Goal: Task Accomplishment & Management: Use online tool/utility

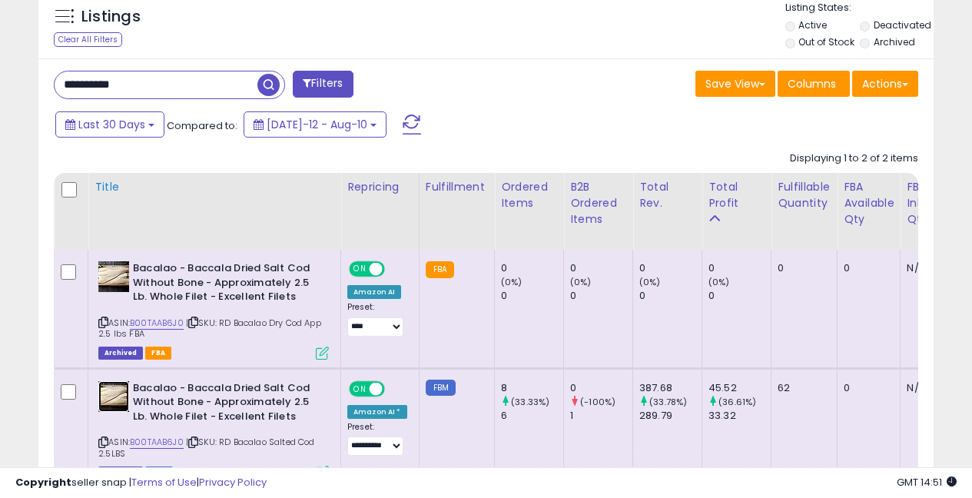
scroll to position [572, 0]
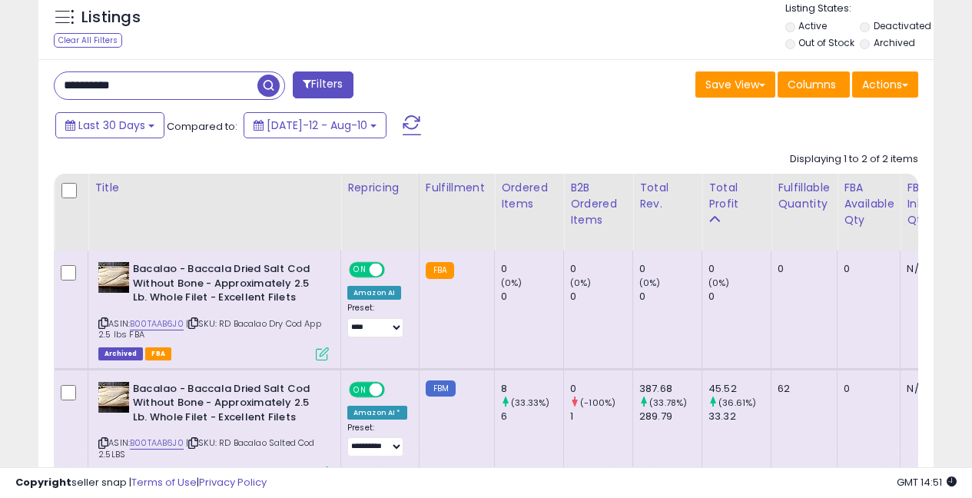
drag, startPoint x: 151, startPoint y: 78, endPoint x: 47, endPoint y: 61, distance: 105.7
click at [47, 61] on div "**********" at bounding box center [485, 312] width 895 height 506
type input "********"
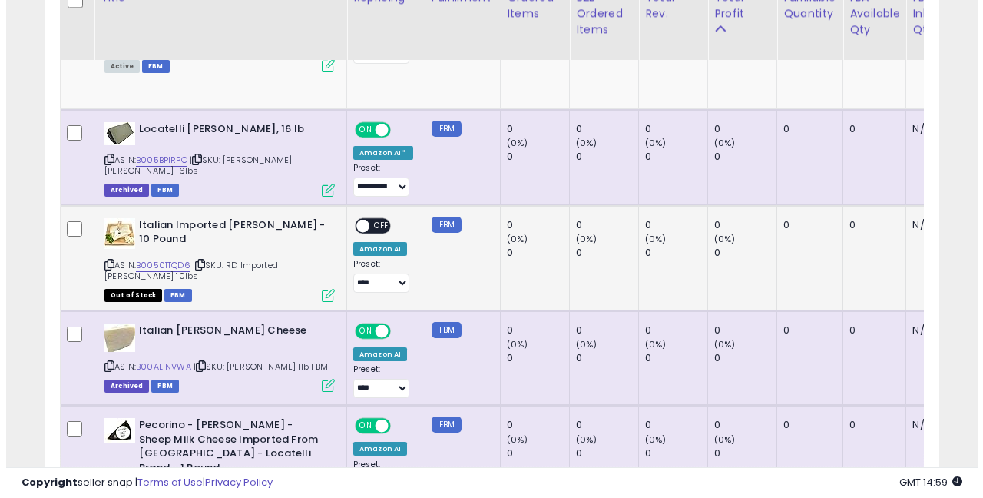
scroll to position [1726, 0]
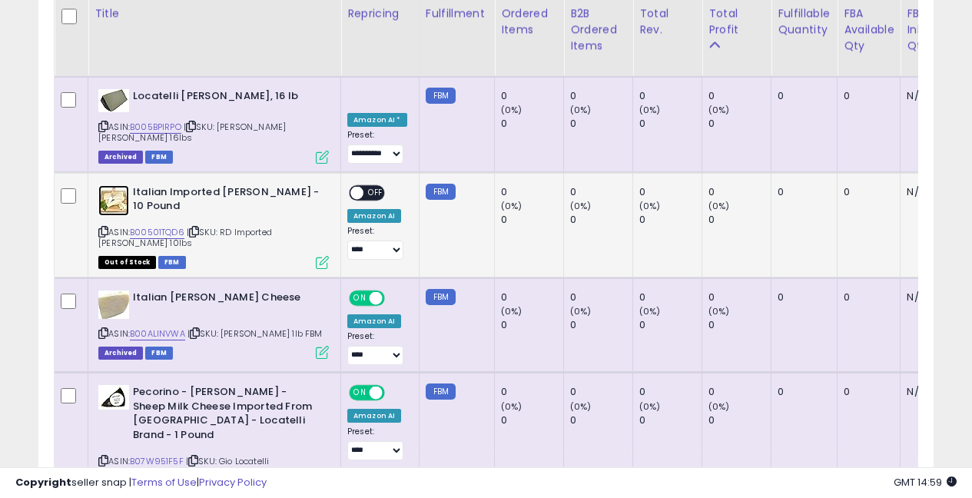
click at [111, 185] on img at bounding box center [113, 200] width 31 height 31
click at [376, 186] on span "OFF" at bounding box center [375, 192] width 25 height 13
click at [323, 256] on icon at bounding box center [322, 262] width 13 height 13
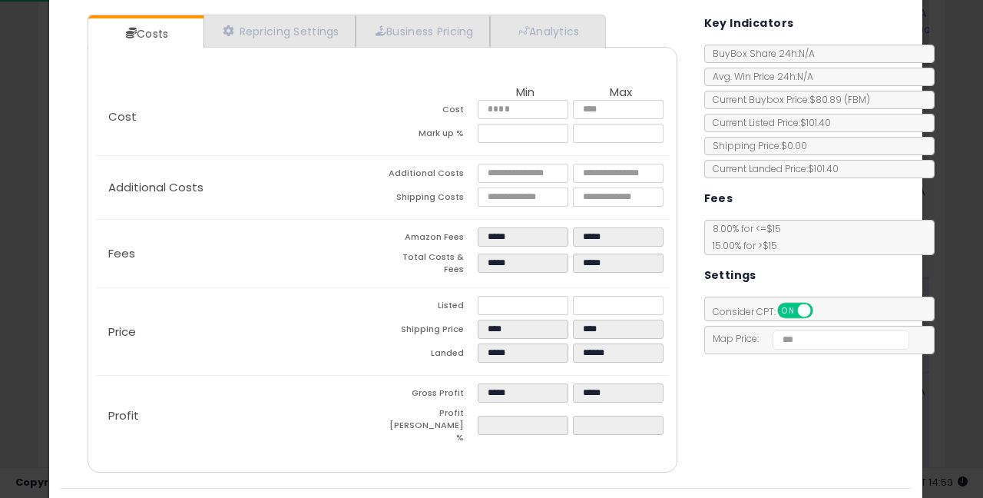
scroll to position [4, 0]
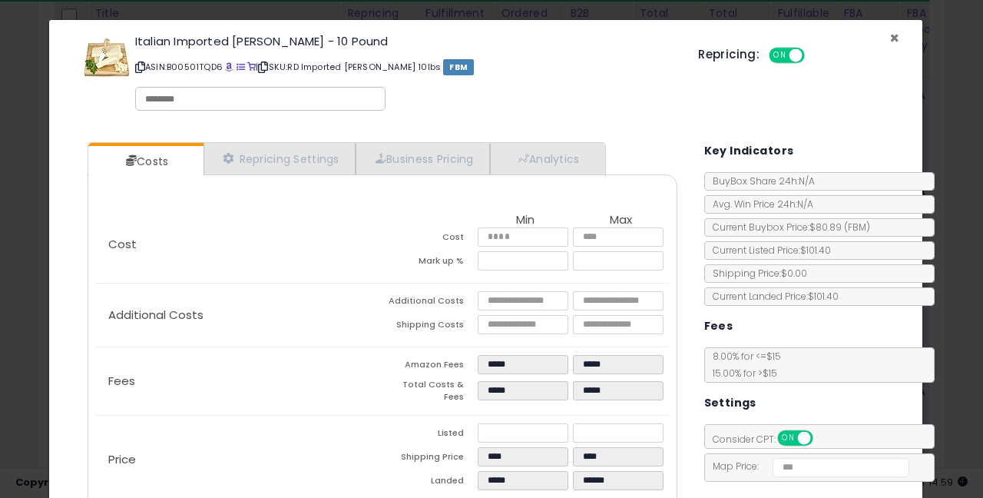
click at [890, 35] on span "×" at bounding box center [895, 38] width 10 height 22
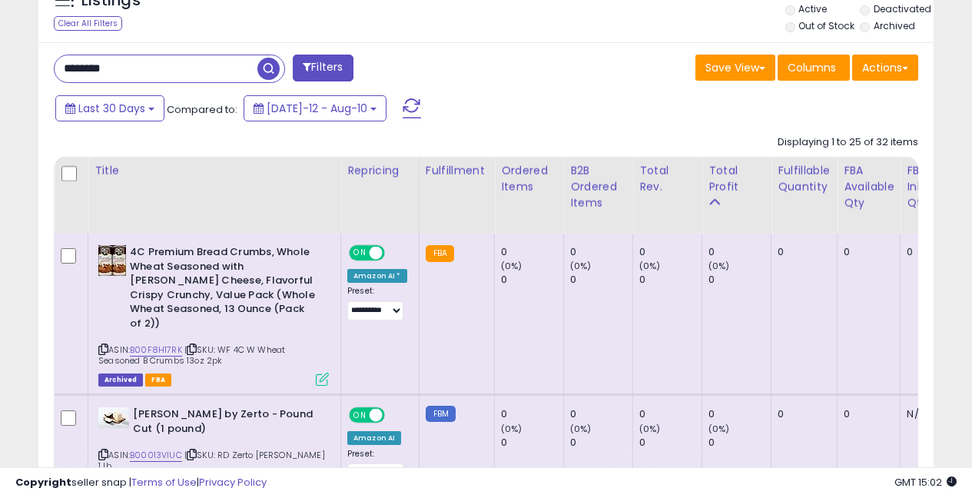
scroll to position [493, 0]
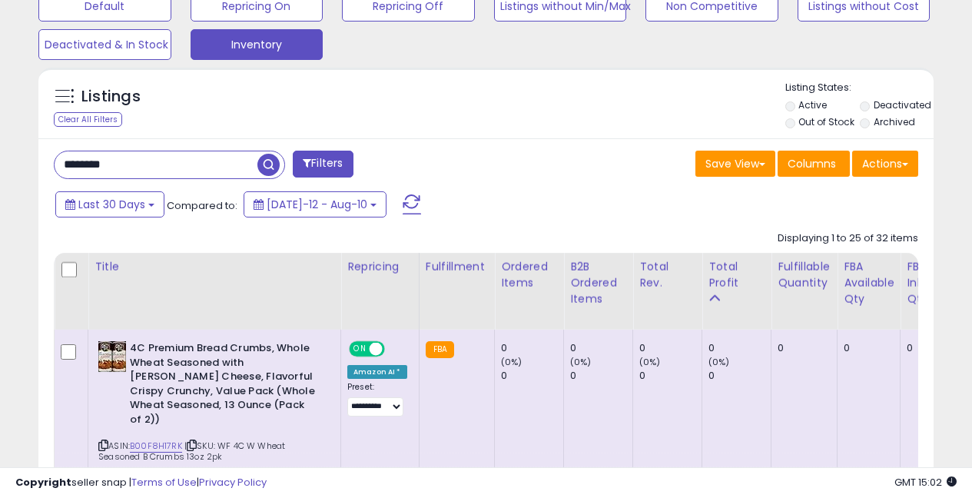
drag, startPoint x: 91, startPoint y: 136, endPoint x: 0, endPoint y: 10, distance: 155.7
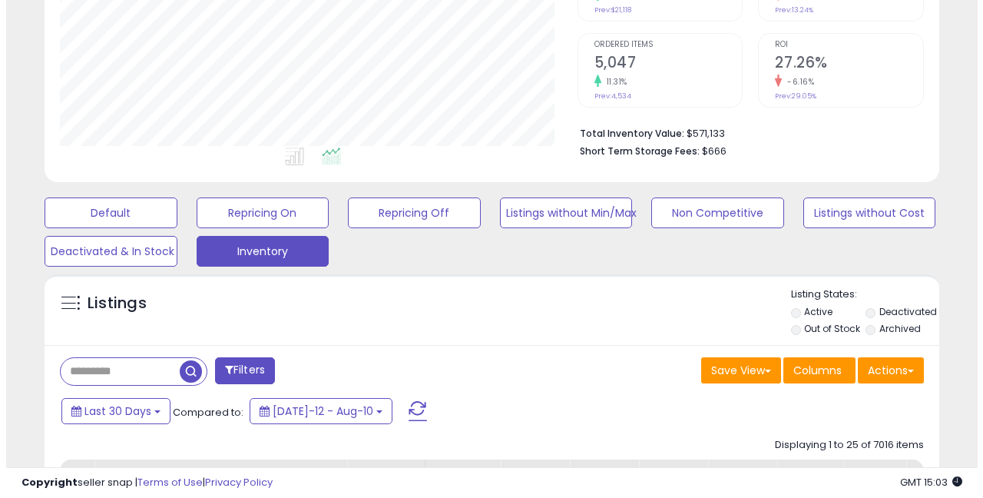
scroll to position [256, 0]
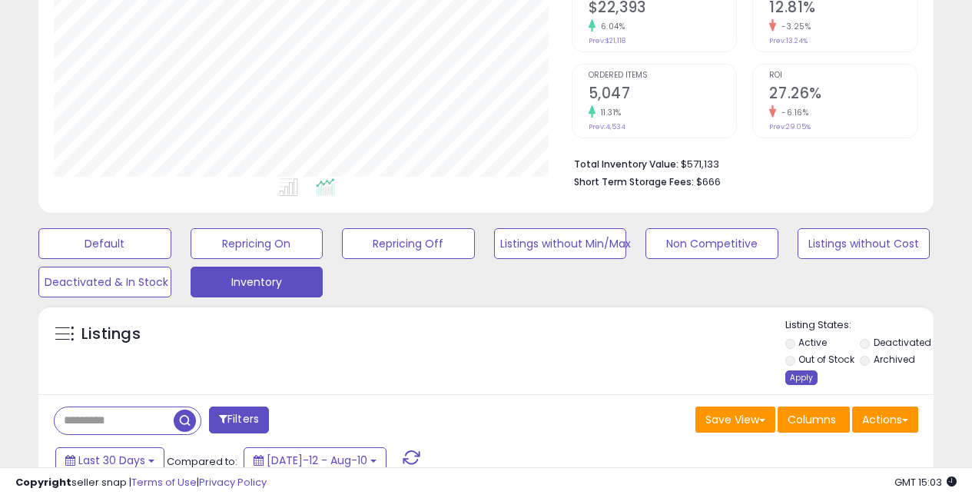
click at [797, 379] on div "Apply" at bounding box center [801, 377] width 32 height 15
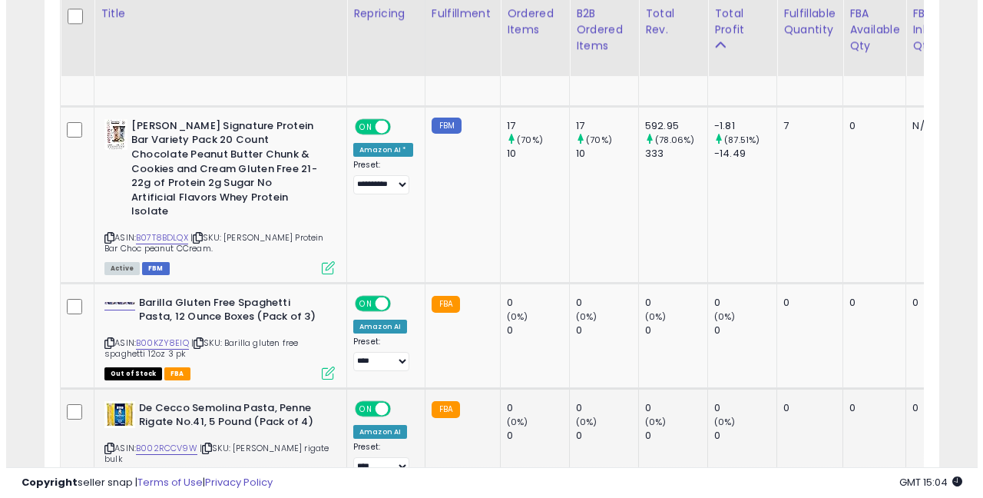
scroll to position [2692, 0]
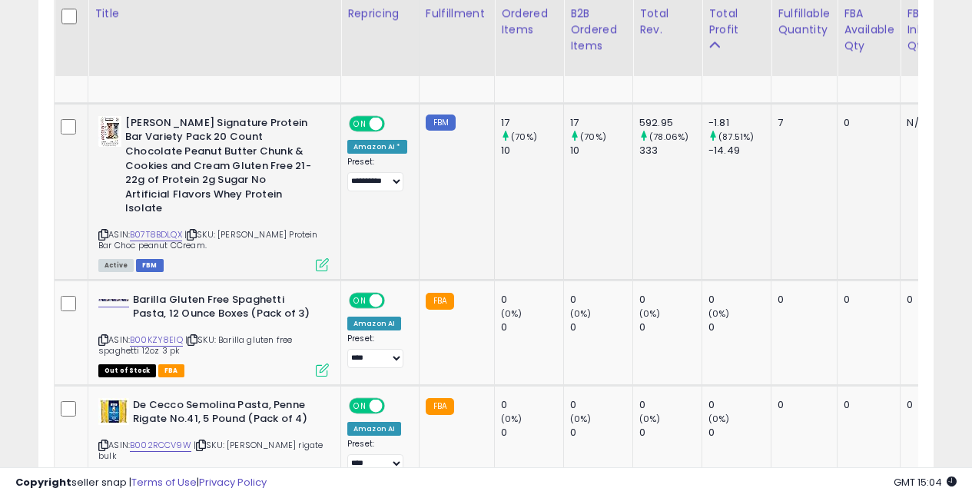
click at [320, 258] on icon at bounding box center [322, 264] width 13 height 13
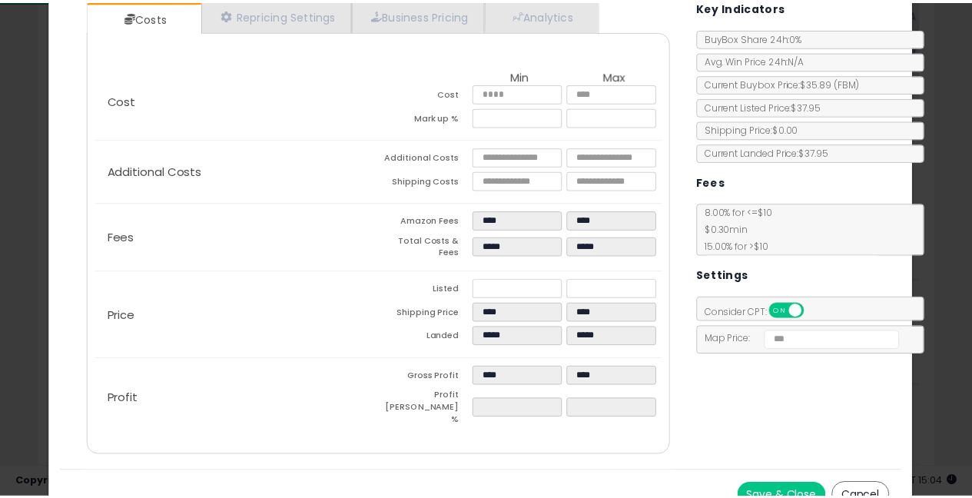
scroll to position [0, 0]
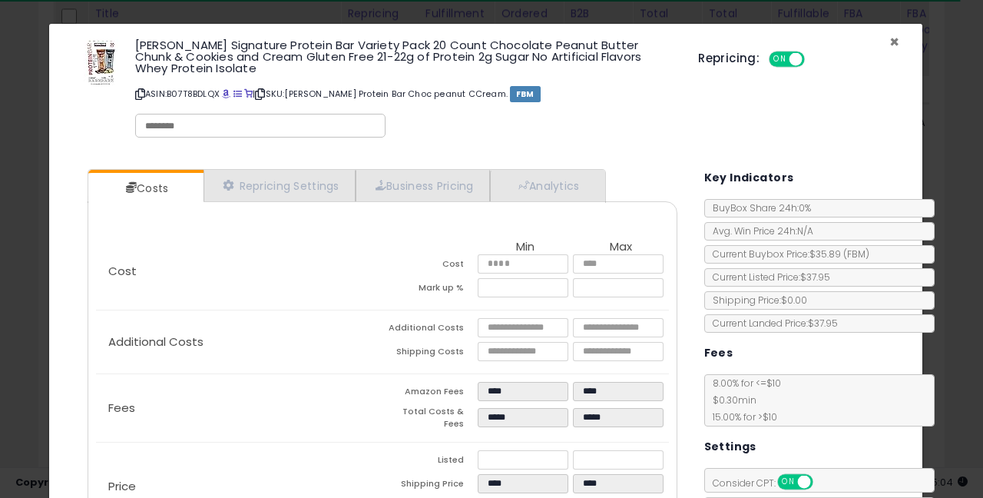
click at [890, 42] on span "×" at bounding box center [895, 42] width 10 height 22
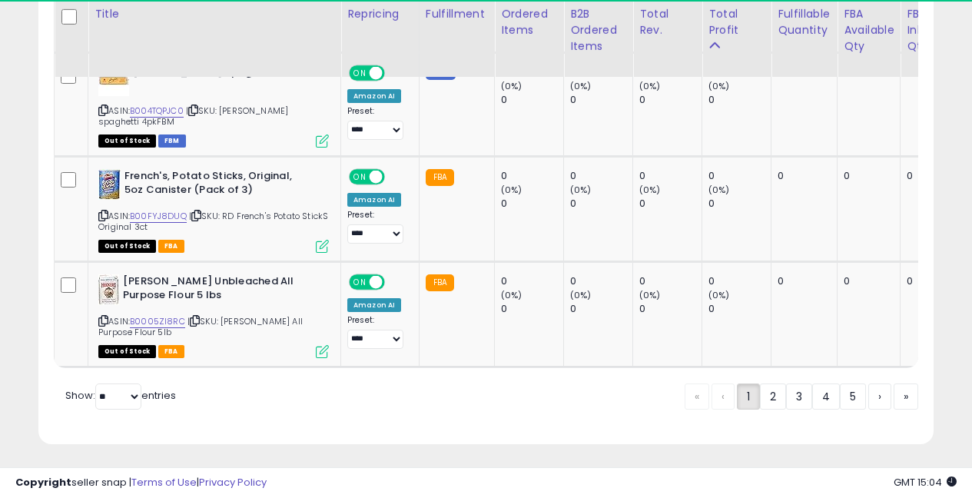
scroll to position [3539, 0]
click at [763, 399] on link "2" at bounding box center [773, 396] width 26 height 26
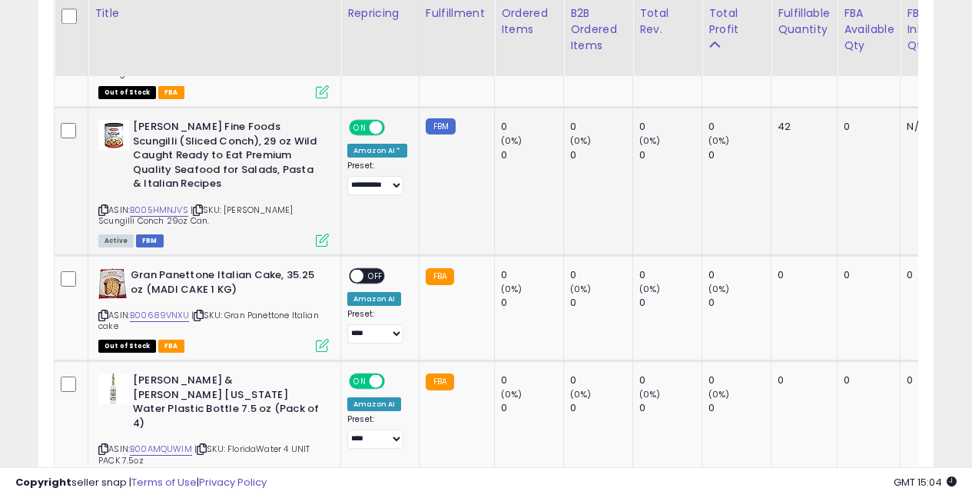
scroll to position [3387, 0]
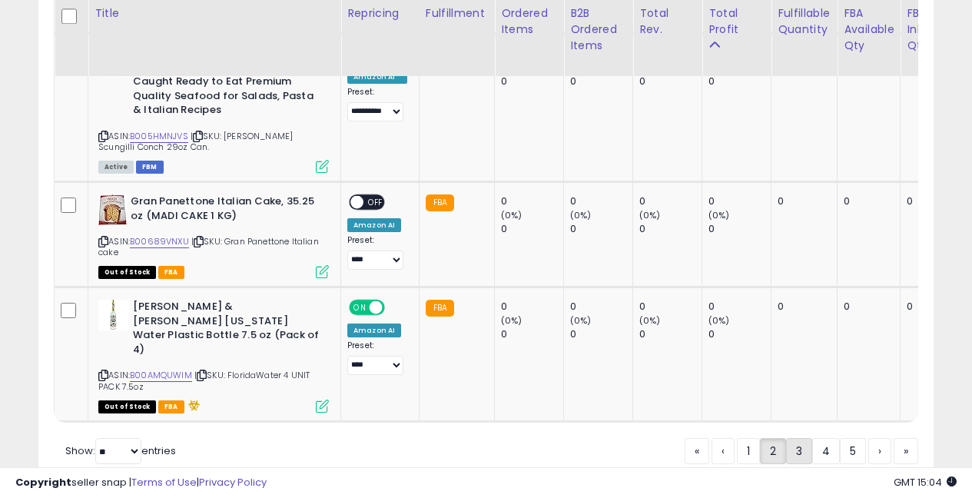
click at [792, 438] on link "3" at bounding box center [799, 451] width 26 height 26
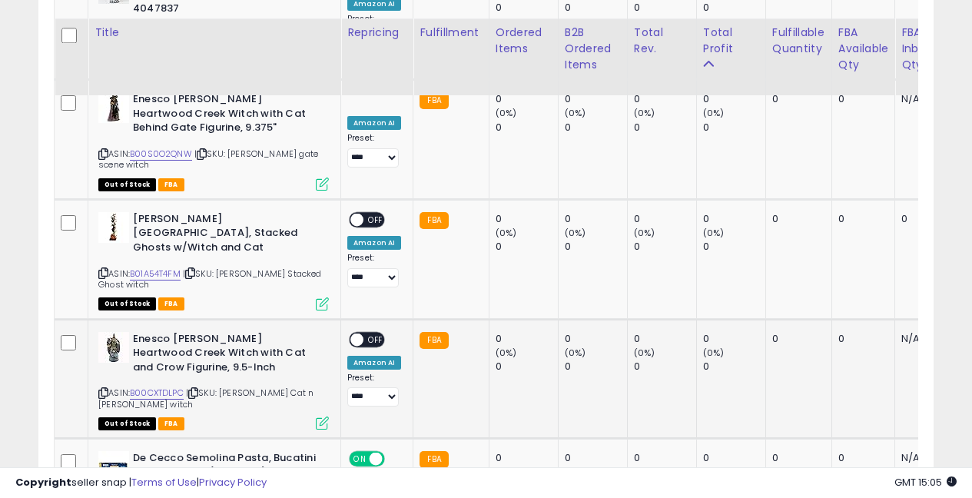
scroll to position [3344, 0]
